Goal: Task Accomplishment & Management: Use online tool/utility

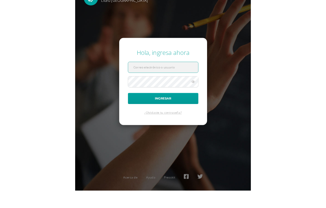
scroll to position [24, 0]
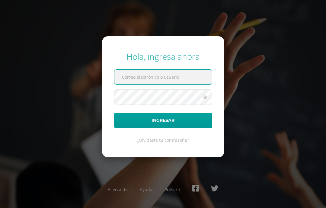
click at [297, 30] on div "Hola, ingresa ahora Ingresar ¿Olvidaste tu contraseña? Acerca de Ayuda Presskit" at bounding box center [163, 104] width 331 height 208
click at [253, 14] on div "Hola, ingresa ahora Ingresar ¿Olvidaste tu contraseña? Acerca de Ayuda Presskit" at bounding box center [163, 104] width 331 height 208
click at [177, 70] on input "text" at bounding box center [163, 77] width 98 height 15
type input "[PERSON_NAME][EMAIL_ADDRESS][PERSON_NAME][DOMAIN_NAME]"
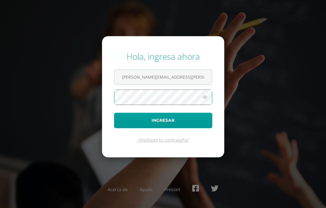
click at [268, 46] on div "Hola, ingresa ahora [PERSON_NAME][EMAIL_ADDRESS][PERSON_NAME][DOMAIN_NAME] Ingr…" at bounding box center [163, 104] width 326 height 117
click at [181, 113] on button "Ingresar" at bounding box center [163, 120] width 98 height 15
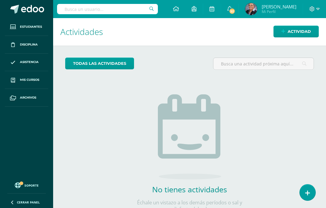
click at [311, 195] on link at bounding box center [308, 193] width 16 height 16
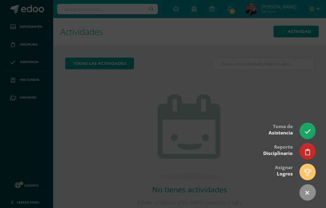
click at [311, 133] on link at bounding box center [308, 131] width 16 height 16
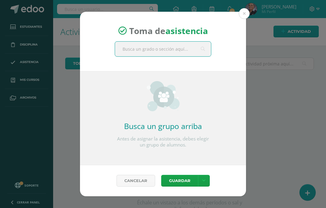
click at [176, 49] on input "text" at bounding box center [163, 49] width 96 height 15
type input "Cuarto"
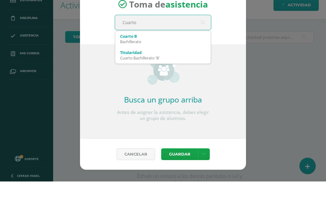
click at [138, 66] on div "Bachillerato" at bounding box center [163, 68] width 86 height 5
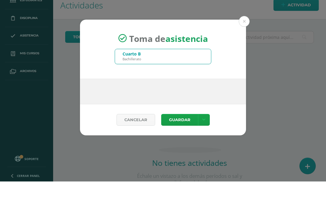
click at [293, 46] on div "Toma de asistencia Cuarto B Bachillerato Cuarto Busca un grupo arriba Antes de …" at bounding box center [162, 104] width 321 height 116
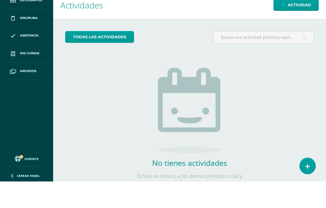
scroll to position [24, 0]
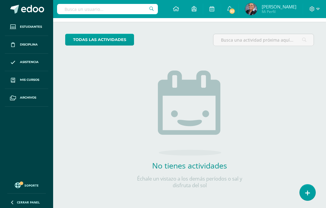
click at [312, 192] on link at bounding box center [308, 193] width 16 height 16
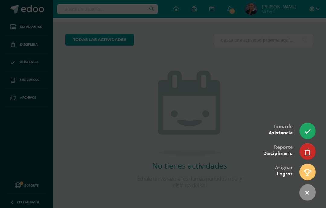
click at [306, 126] on link at bounding box center [308, 131] width 16 height 16
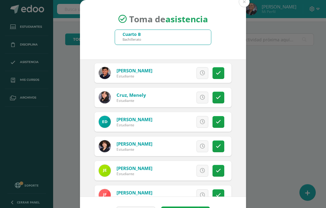
scroll to position [244, 0]
click at [217, 99] on icon at bounding box center [218, 97] width 5 height 5
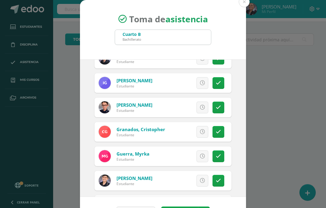
scroll to position [429, 0]
click at [219, 109] on icon at bounding box center [218, 107] width 5 height 5
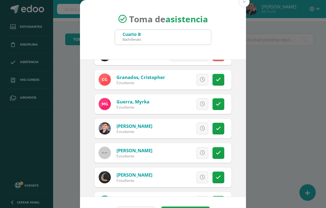
scroll to position [481, 0]
click at [218, 131] on icon at bounding box center [218, 128] width 5 height 5
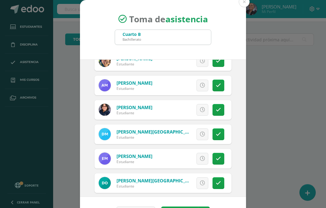
scroll to position [667, 0]
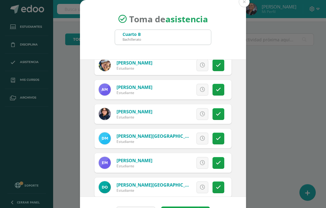
click at [215, 115] on link at bounding box center [219, 114] width 12 height 12
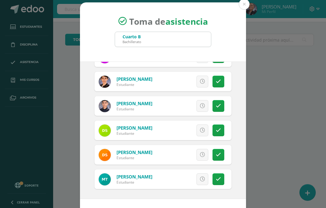
scroll to position [897, 0]
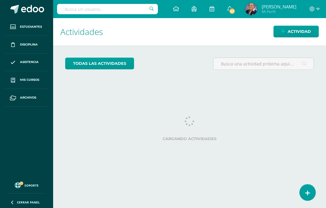
scroll to position [2, 0]
